Goal: Find specific page/section

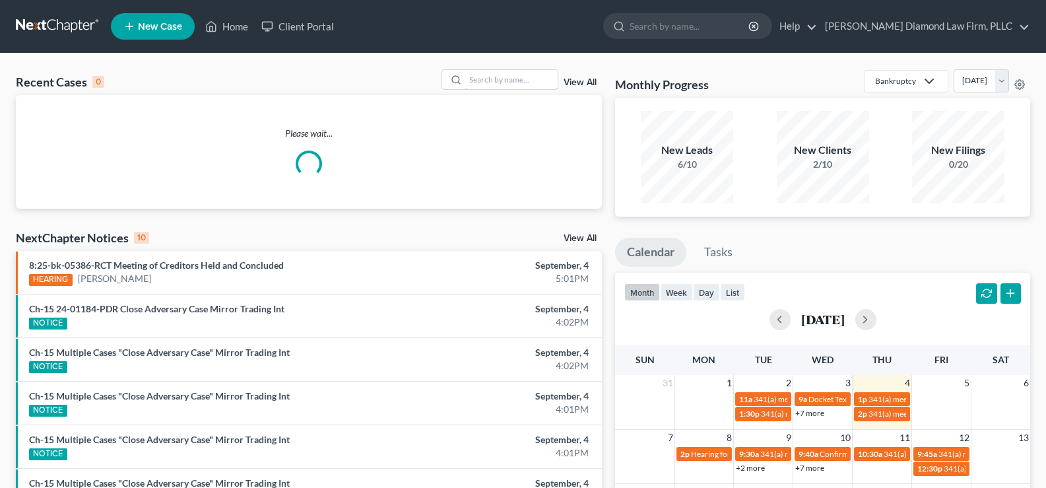
click at [489, 75] on input "search" at bounding box center [511, 79] width 92 height 19
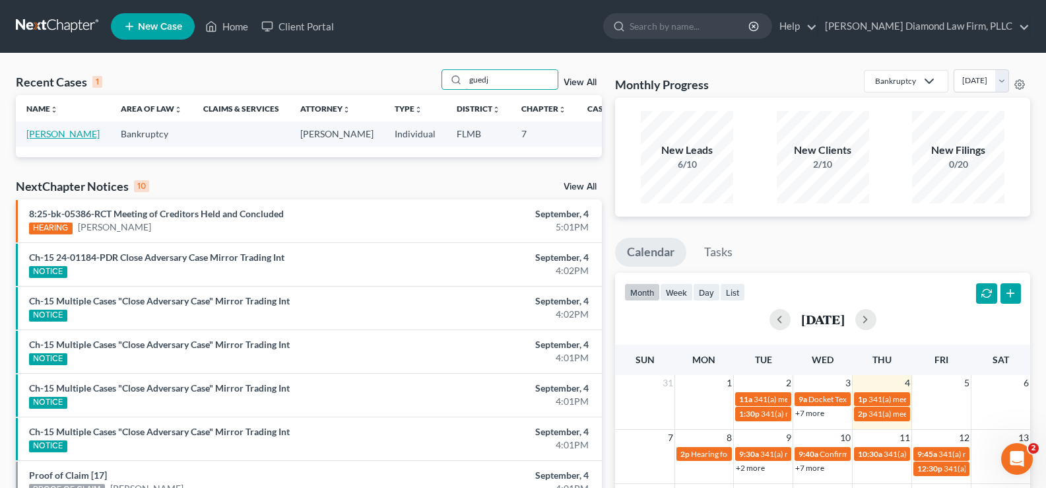
type input "guedj"
click at [38, 139] on link "Guedj, Marc" at bounding box center [62, 133] width 73 height 11
select select "7"
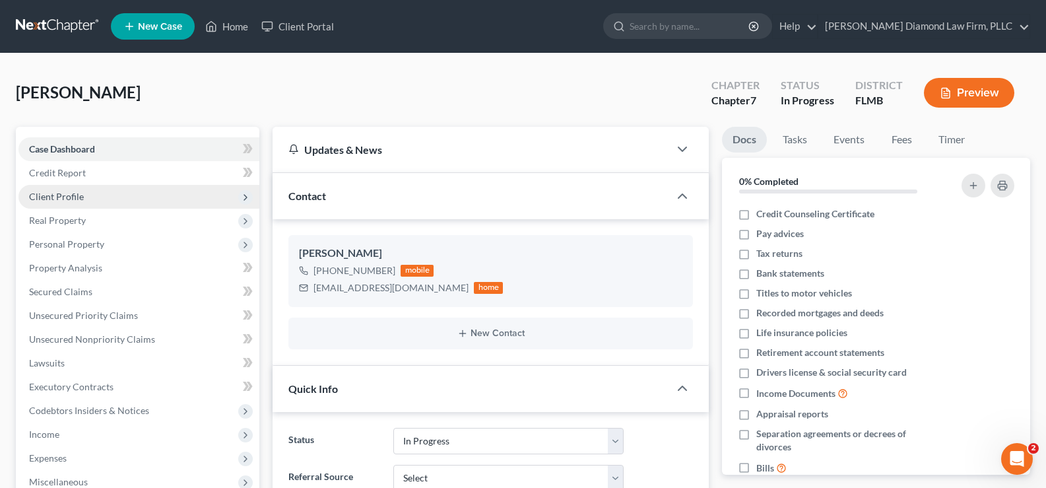
click at [94, 199] on span "Client Profile" at bounding box center [138, 197] width 241 height 24
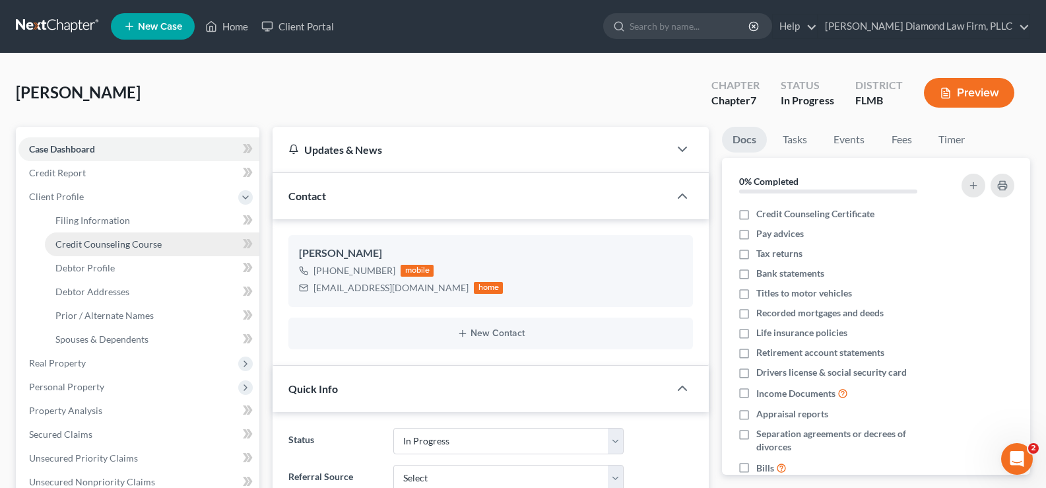
click at [117, 242] on span "Credit Counseling Course" at bounding box center [108, 243] width 106 height 11
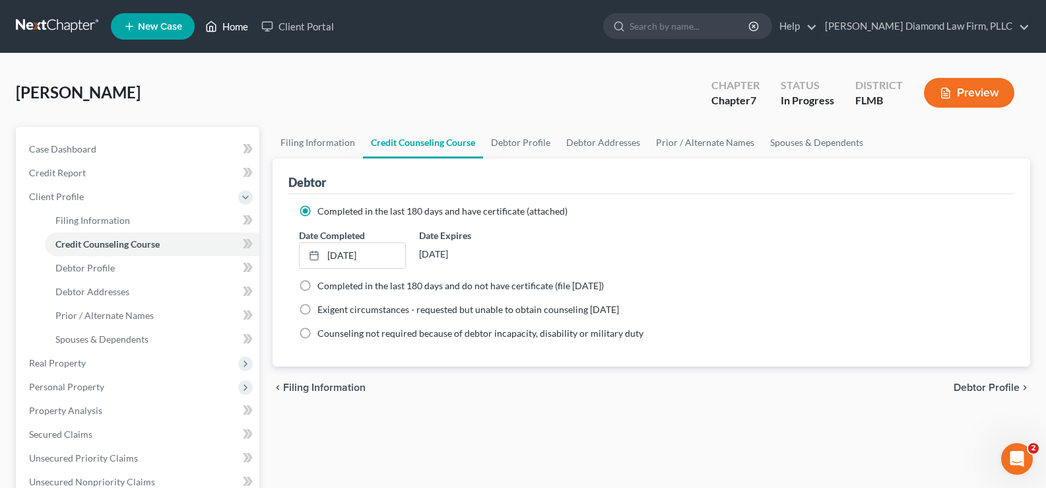
click at [241, 27] on link "Home" at bounding box center [227, 27] width 56 height 24
